Goal: Task Accomplishment & Management: Manage account settings

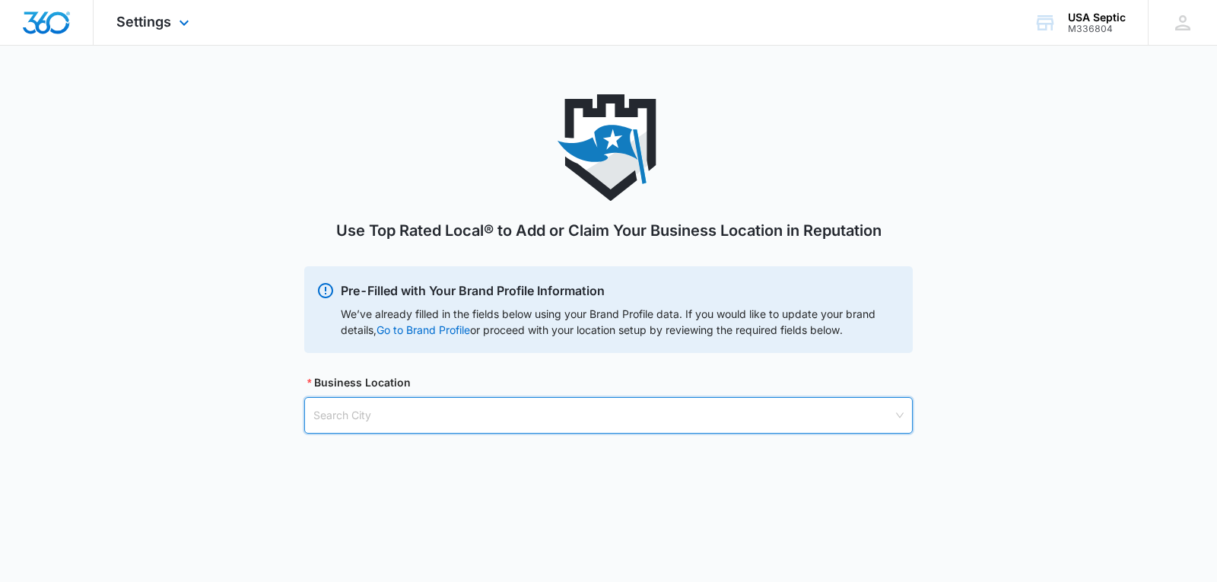
click at [43, 27] on img "Dashboard" at bounding box center [46, 22] width 49 height 23
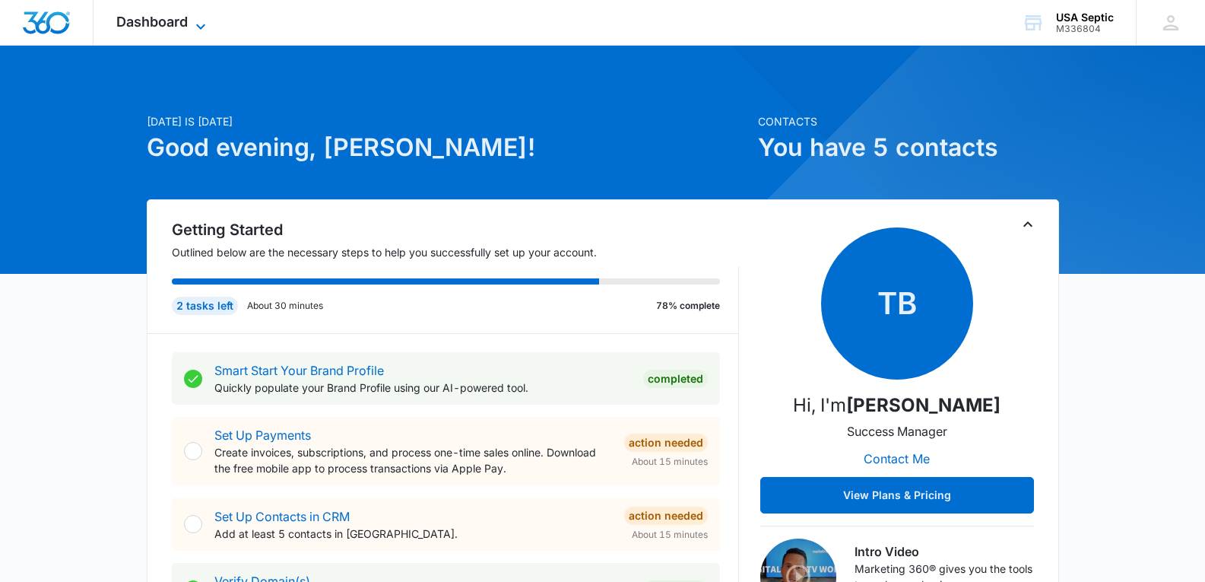
click at [187, 27] on span "Dashboard" at bounding box center [151, 22] width 71 height 16
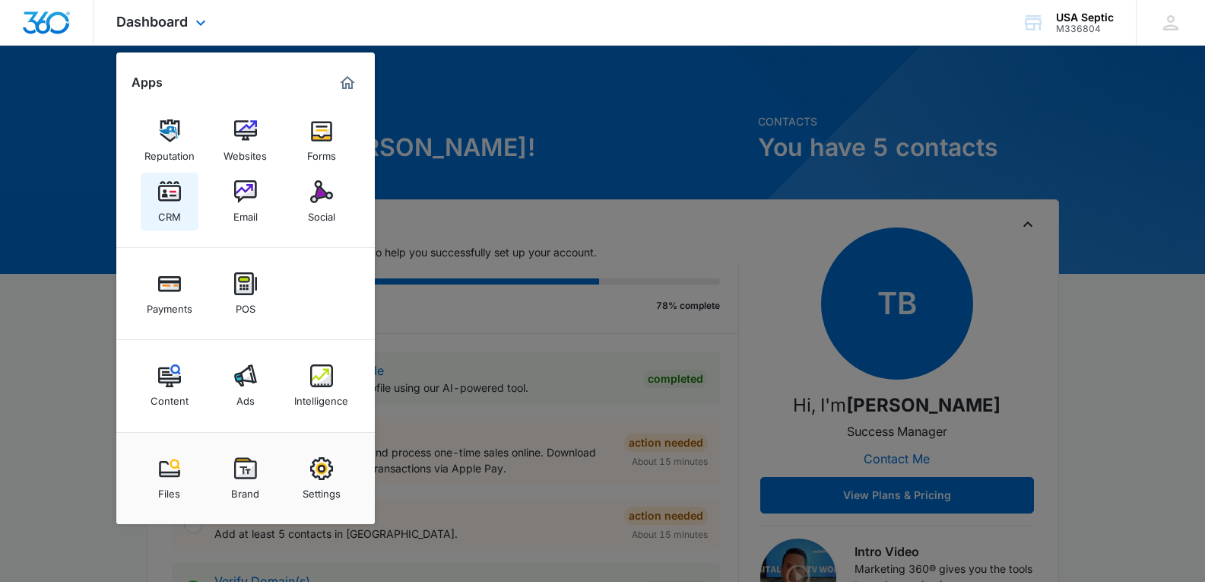
click at [170, 192] on img at bounding box center [169, 191] width 23 height 23
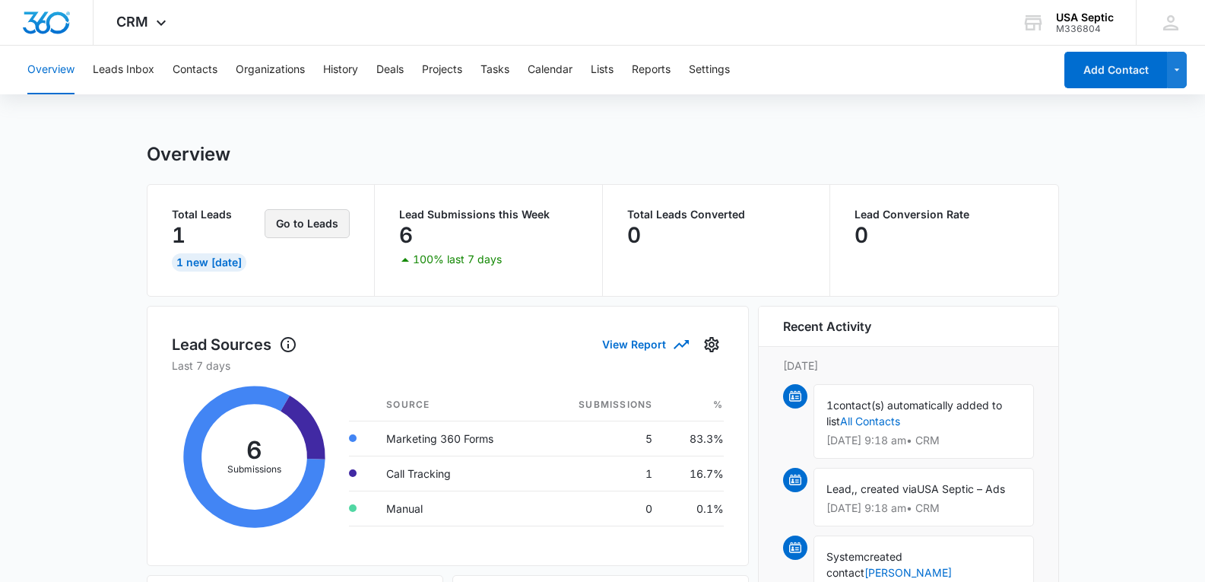
click at [300, 230] on button "Go to Leads" at bounding box center [307, 223] width 85 height 29
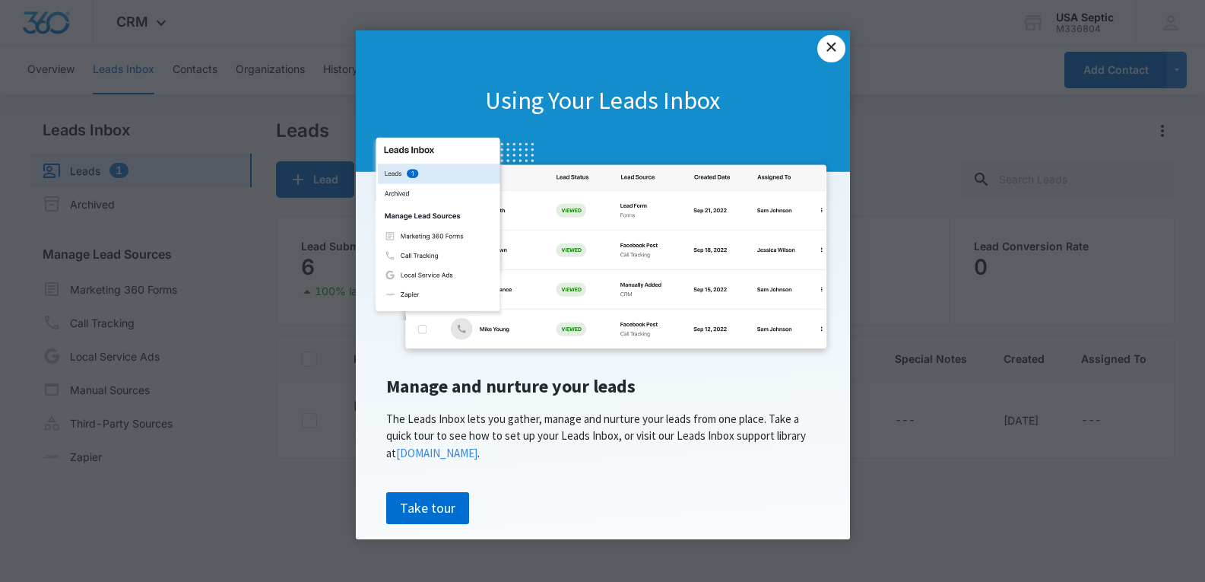
click at [840, 46] on link "×" at bounding box center [830, 48] width 27 height 27
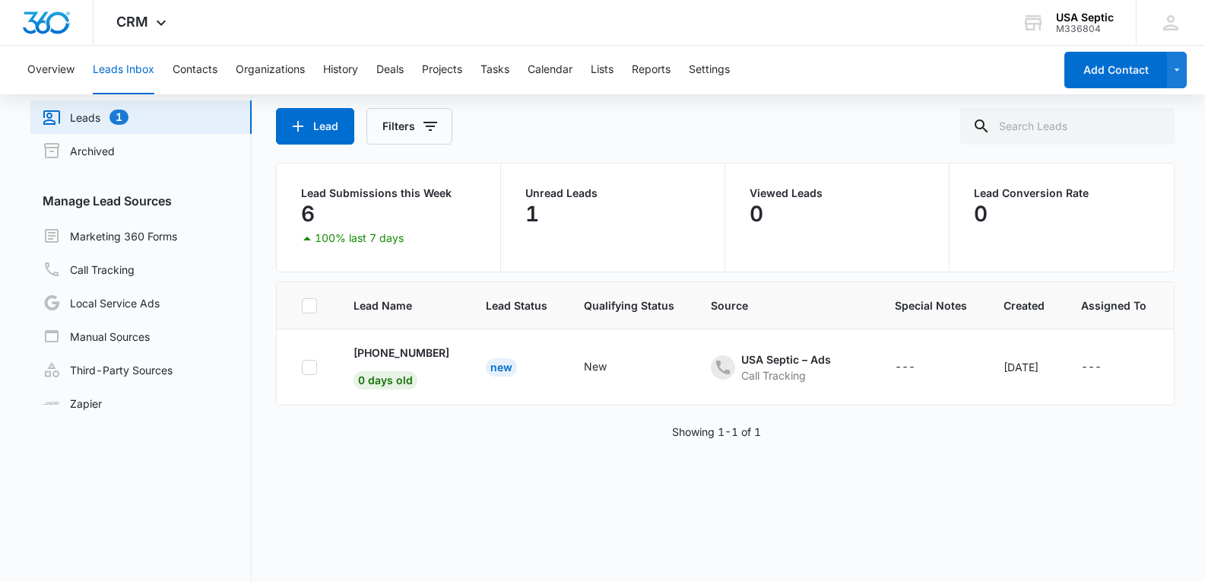
scroll to position [76, 0]
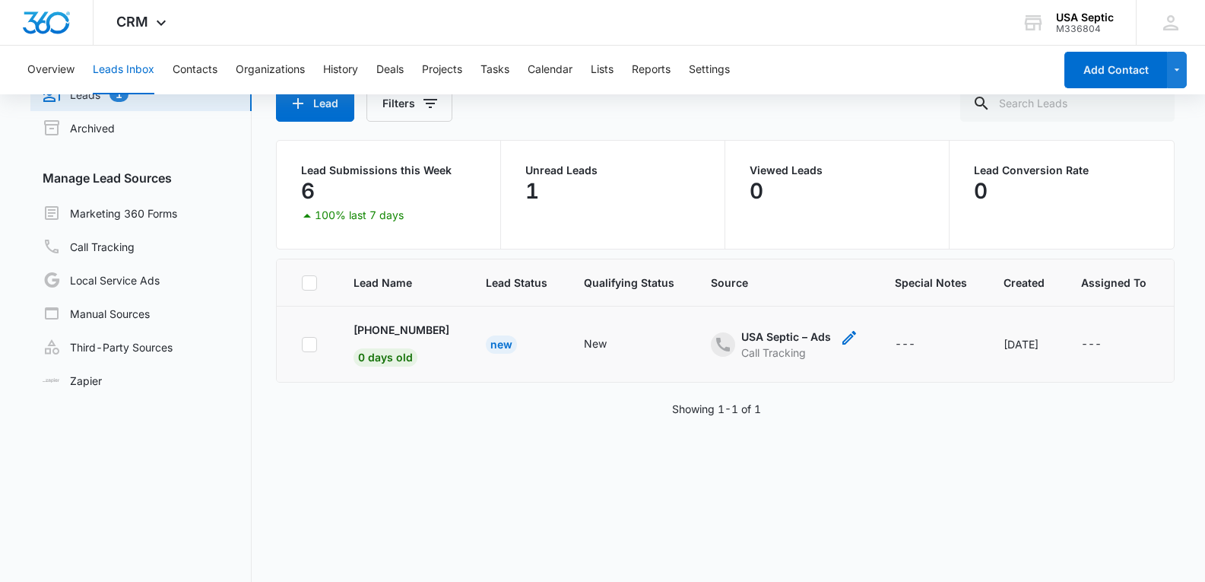
click at [782, 349] on div "Call Tracking" at bounding box center [786, 352] width 90 height 16
click at [649, 356] on td "New" at bounding box center [629, 344] width 127 height 76
click at [500, 340] on div "New" at bounding box center [501, 344] width 31 height 18
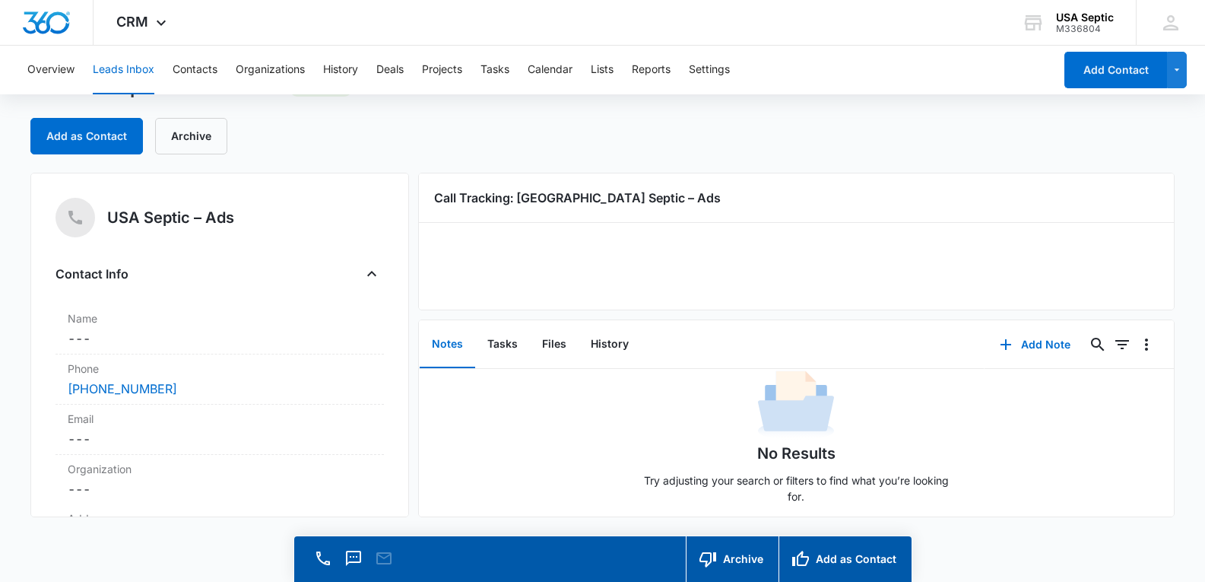
scroll to position [39, 0]
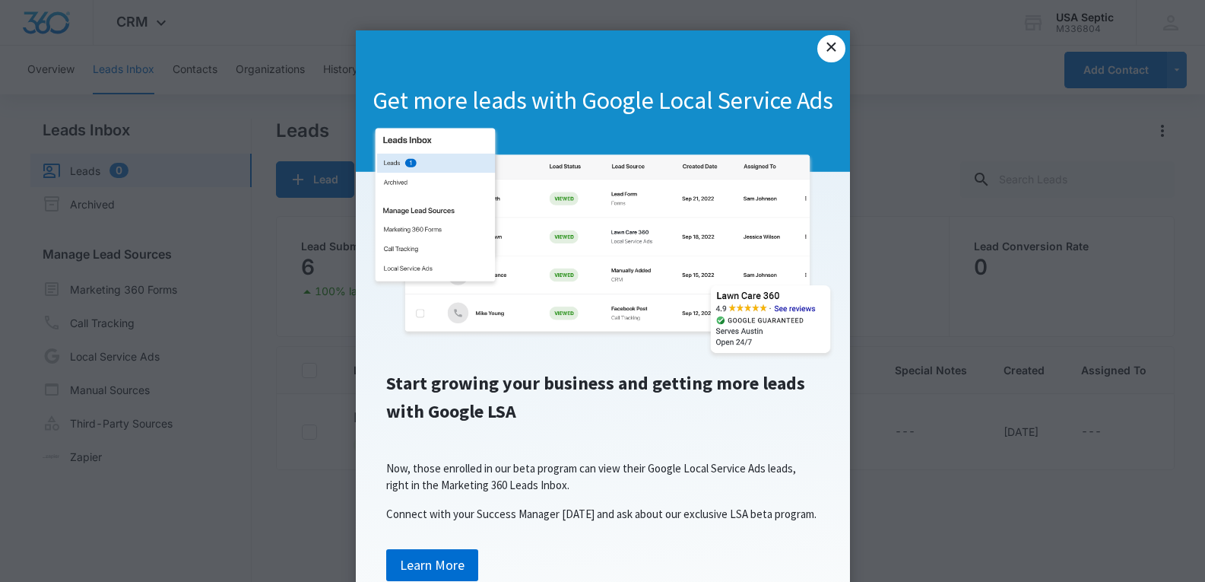
click at [825, 48] on link "×" at bounding box center [830, 48] width 27 height 27
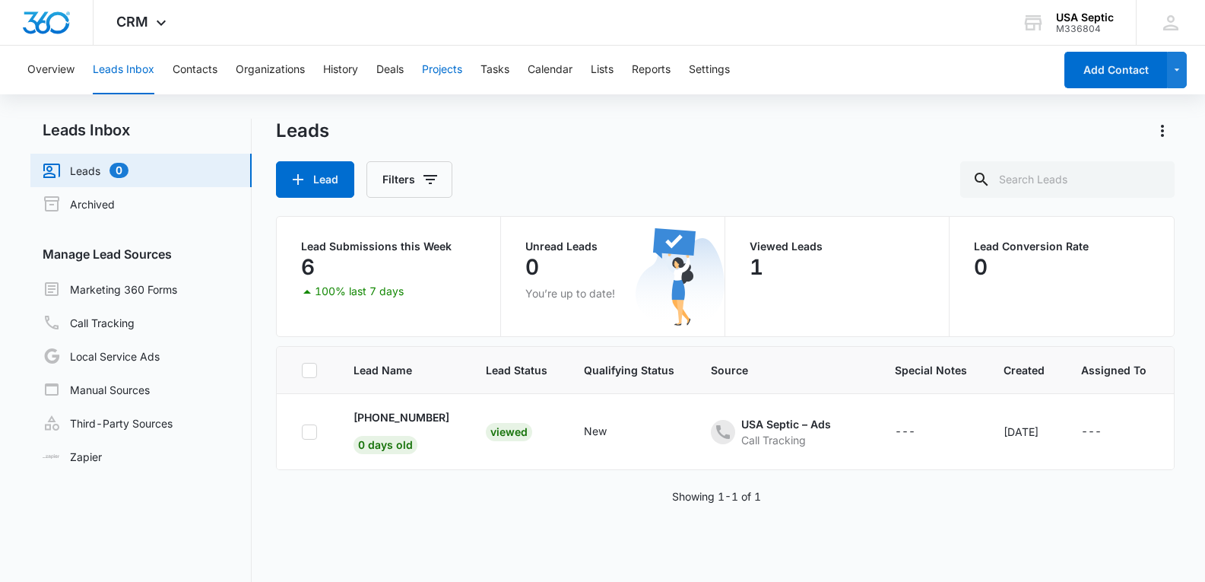
click at [461, 71] on button "Projects" at bounding box center [442, 70] width 40 height 49
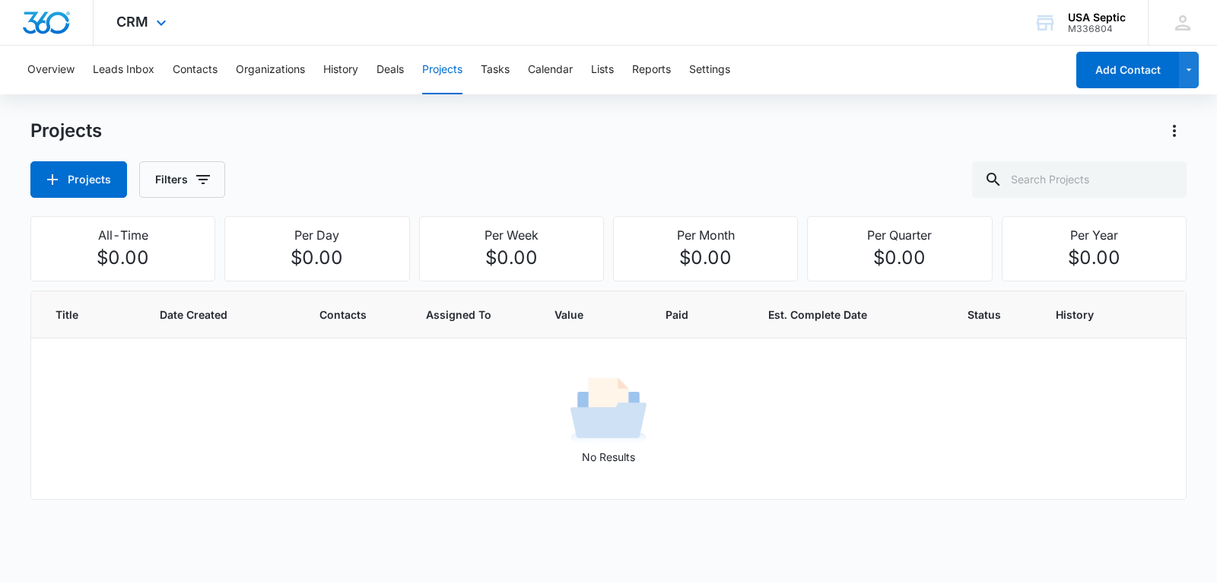
click at [150, 24] on div "CRM Apps Reputation Websites Forms CRM Email Social Payments POS Content Ads In…" at bounding box center [144, 22] width 100 height 45
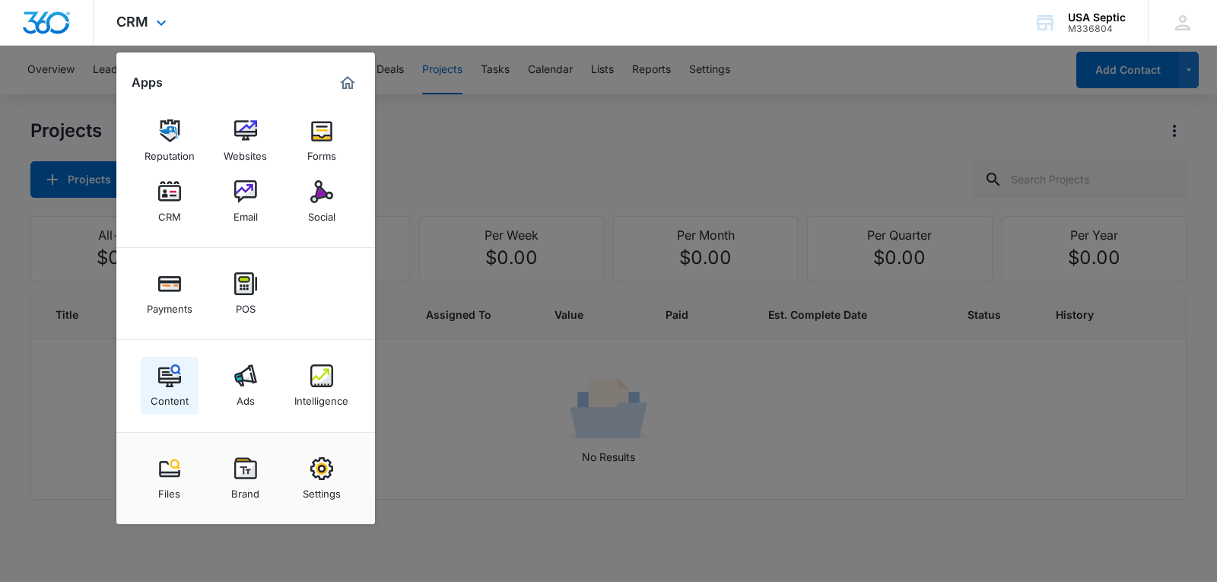
click at [183, 391] on div "Content" at bounding box center [170, 397] width 38 height 20
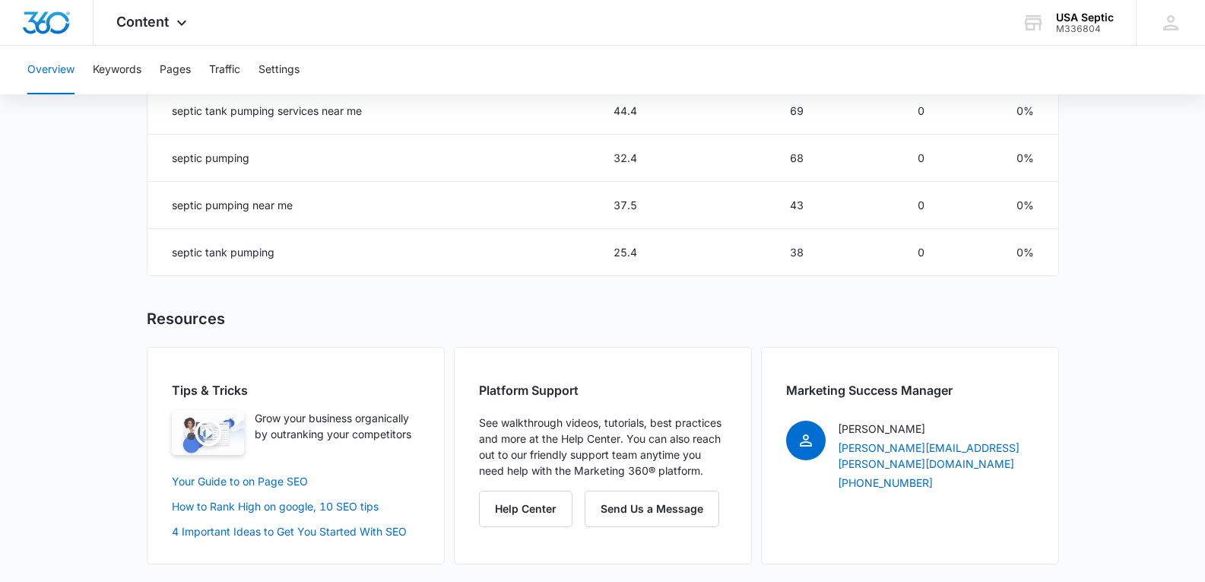
scroll to position [1035, 0]
click at [277, 481] on link "Your Guide to on Page SEO" at bounding box center [240, 480] width 136 height 13
